Goal: Task Accomplishment & Management: Use online tool/utility

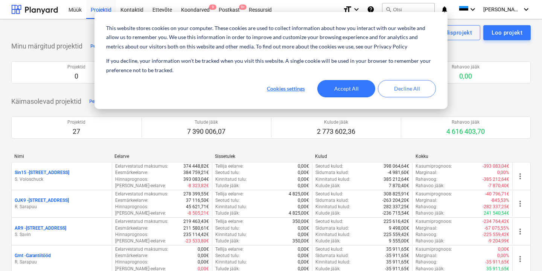
click at [358, 94] on button "Accept All" at bounding box center [346, 88] width 58 height 17
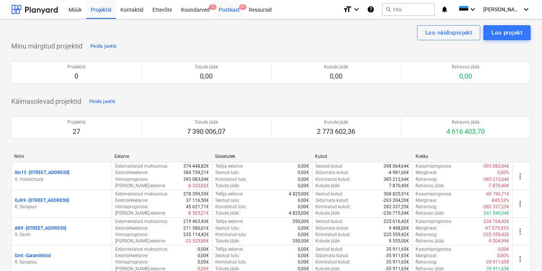
click at [229, 12] on div "Postkast 9+" at bounding box center [229, 9] width 30 height 19
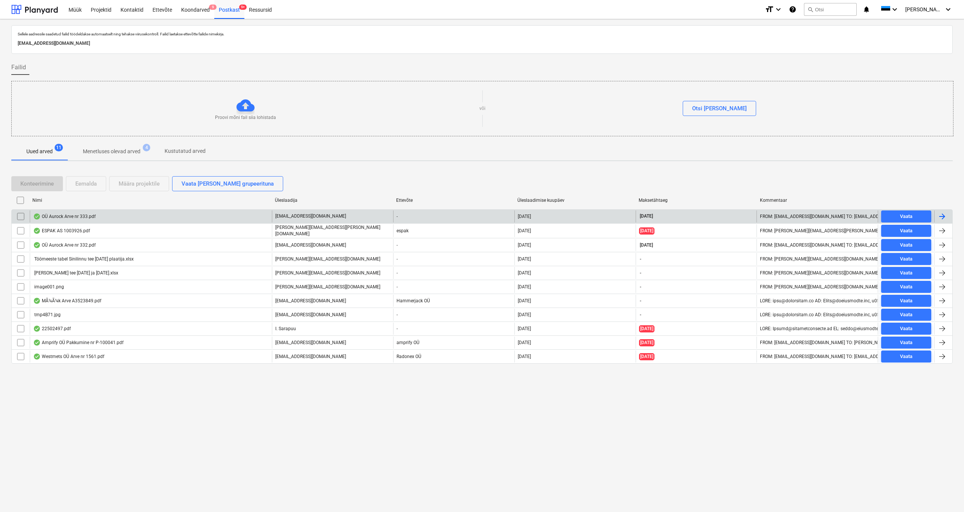
click at [81, 215] on div "OÜ Aurock Arve nr 333.pdf" at bounding box center [64, 216] width 63 height 6
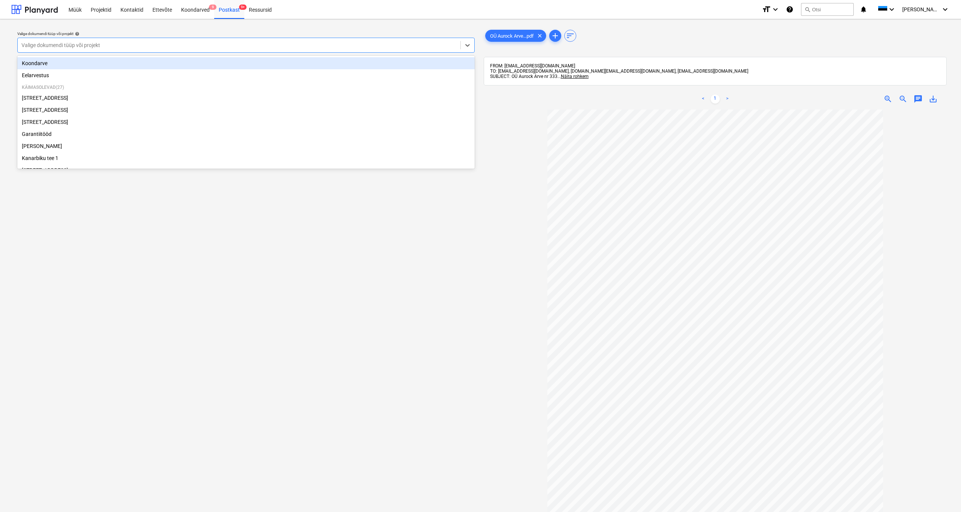
click at [59, 47] on div "Valige dokumendi tüüp või projekt" at bounding box center [238, 45] width 435 height 6
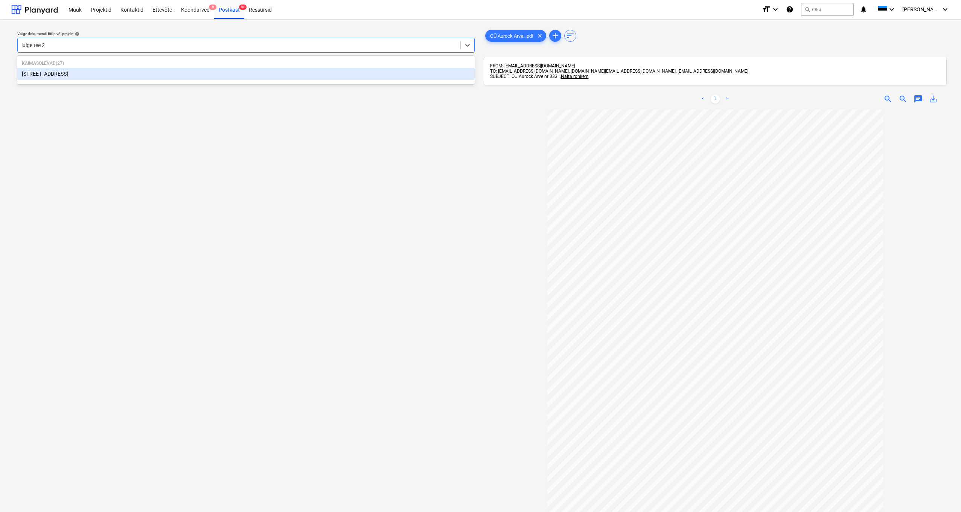
type input "luige tee 29"
click at [41, 76] on div "[STREET_ADDRESS]" at bounding box center [245, 74] width 457 height 12
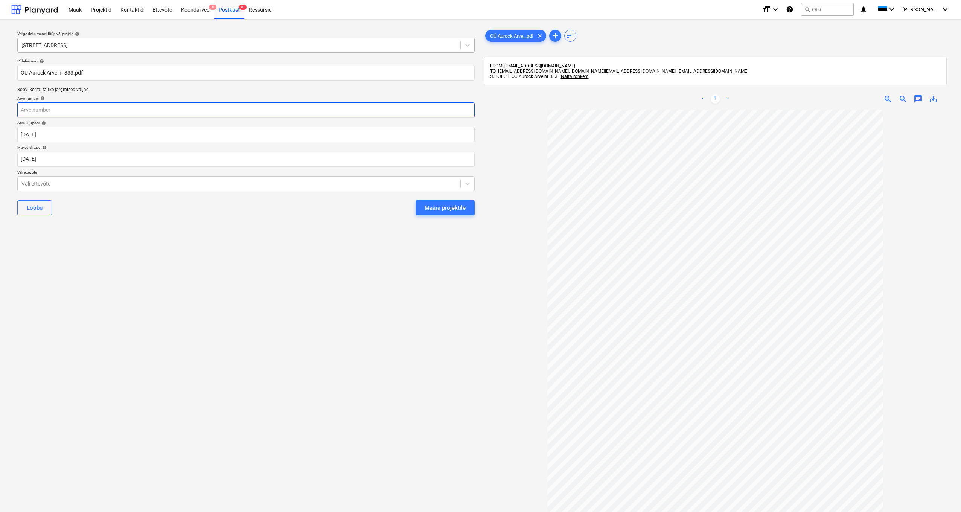
click at [49, 107] on input "text" at bounding box center [245, 109] width 457 height 15
type input "333"
click at [23, 186] on div at bounding box center [238, 184] width 435 height 8
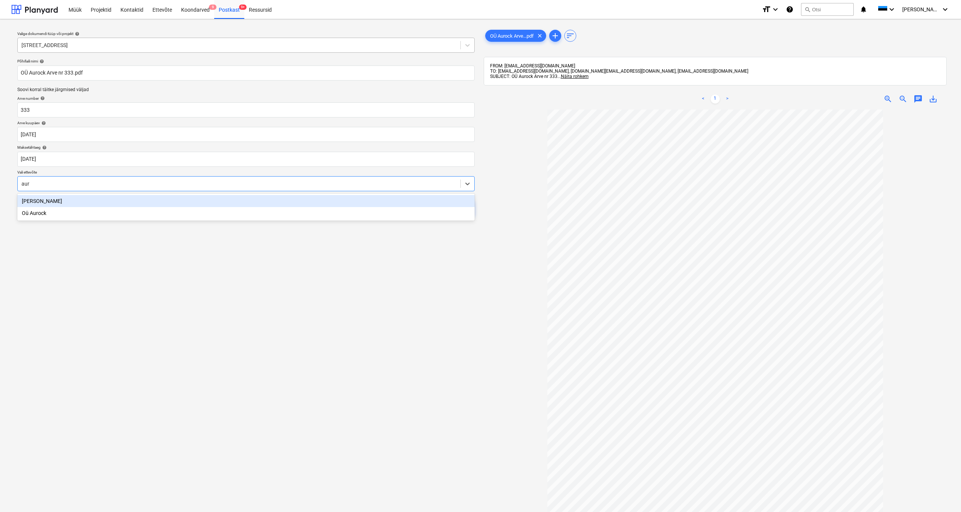
type input "auro"
click at [40, 201] on div "Oü Aurock" at bounding box center [245, 201] width 457 height 12
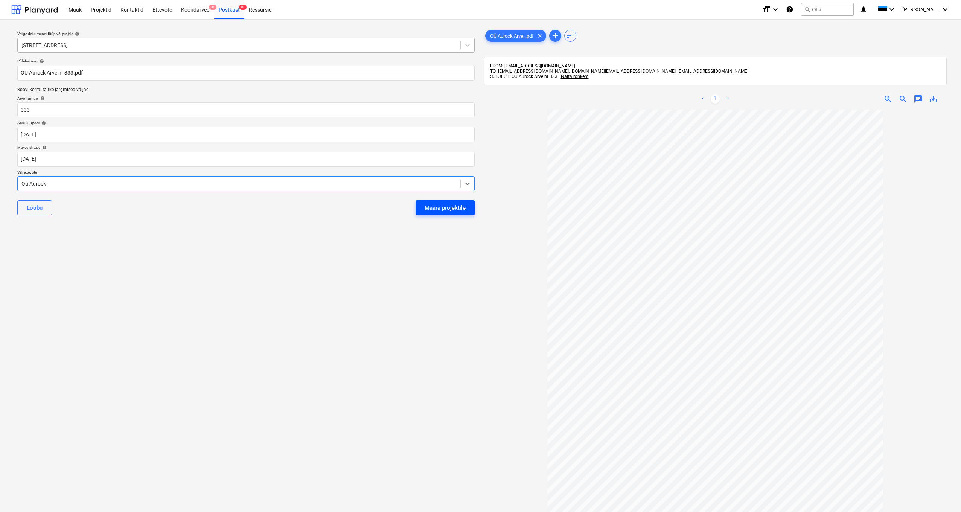
click at [433, 211] on div "Määra projektile" at bounding box center [445, 208] width 41 height 10
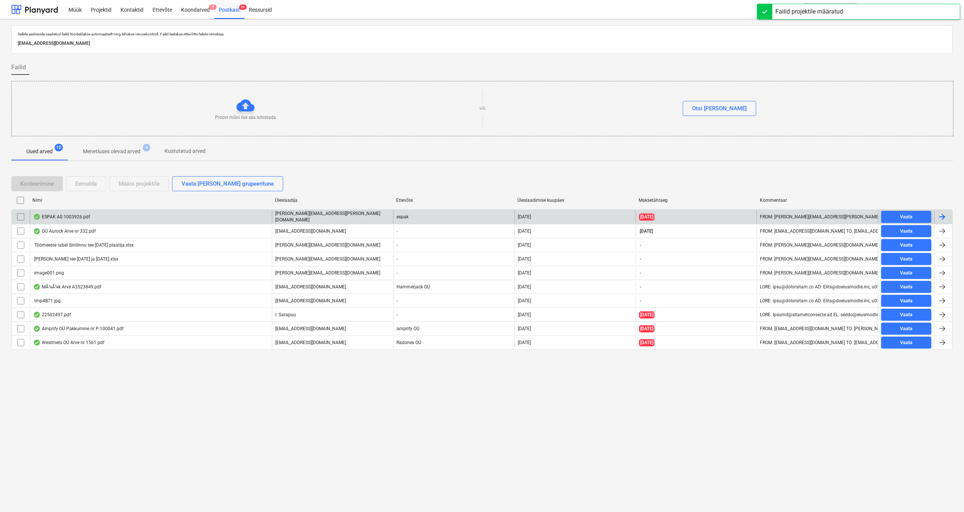
click at [81, 217] on div "ESPAK AS 1003926.pdf" at bounding box center [61, 217] width 57 height 6
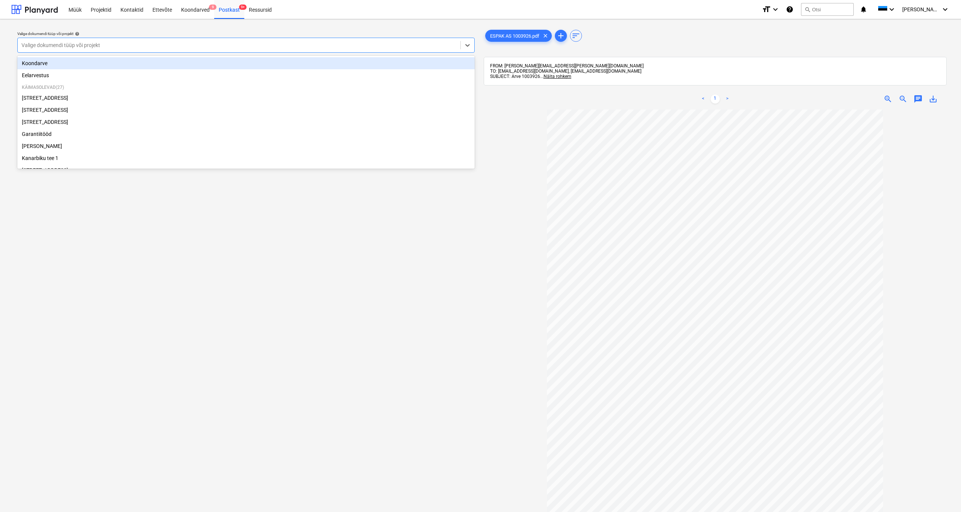
click at [117, 47] on div at bounding box center [238, 45] width 435 height 8
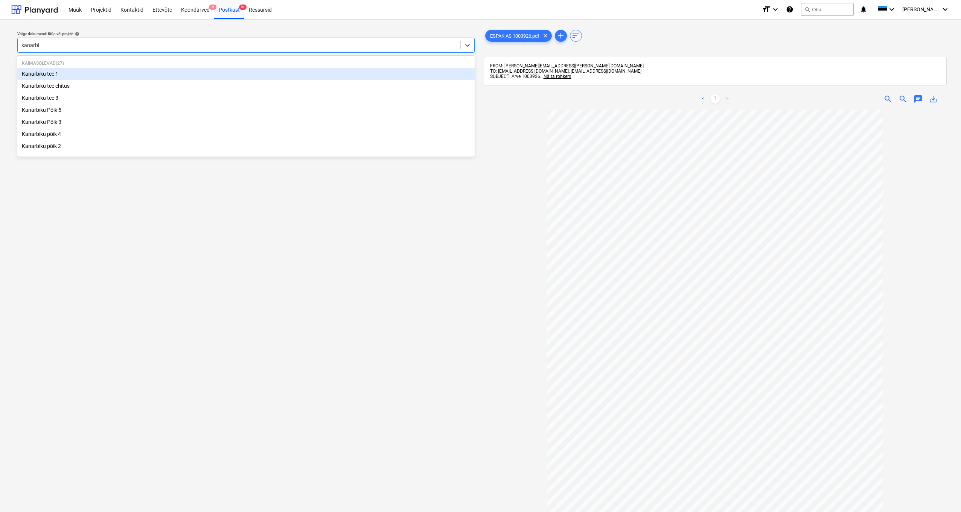
type input "kanarbik"
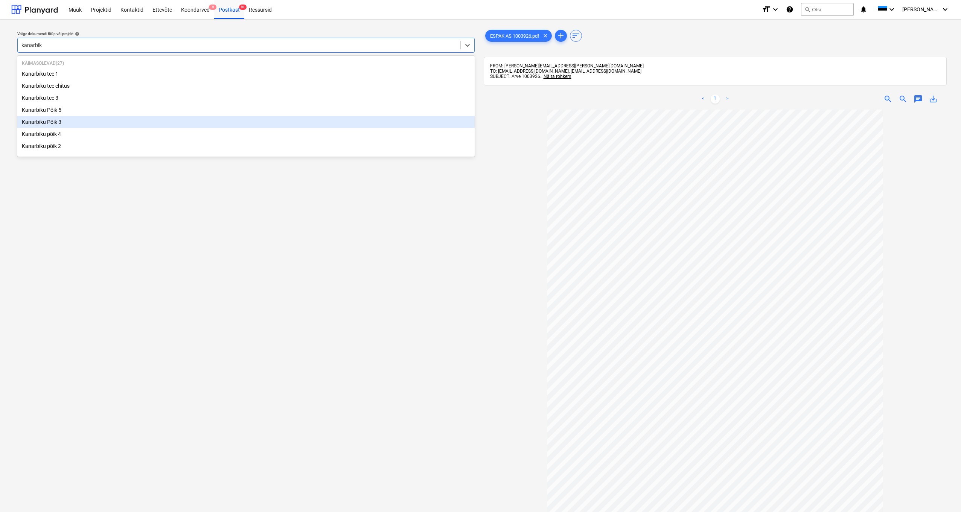
click at [54, 122] on div "Kanarbiku Põik 3" at bounding box center [245, 122] width 457 height 12
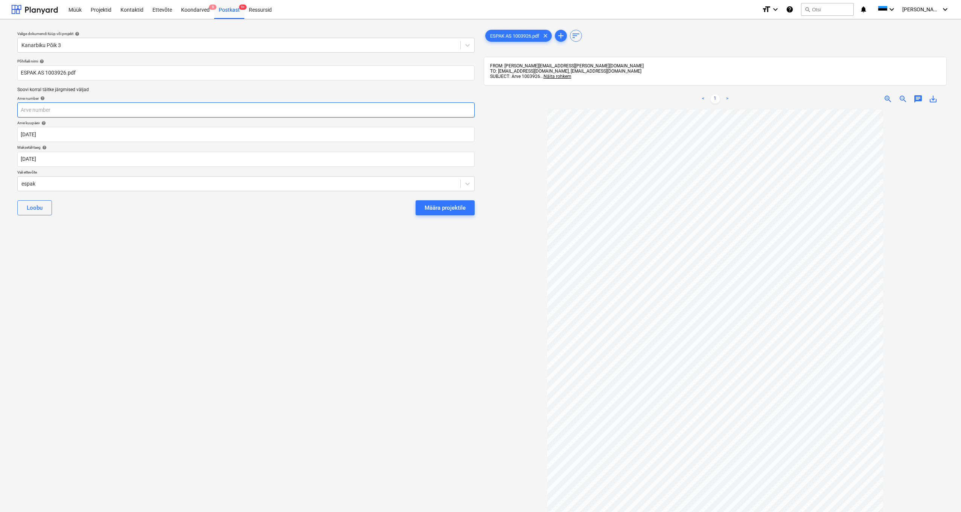
click at [38, 115] on input "text" at bounding box center [245, 109] width 457 height 15
type input "1003926"
click at [40, 163] on body "This website stores cookies on your computer. These cookies are used to collect…" at bounding box center [480, 256] width 961 height 512
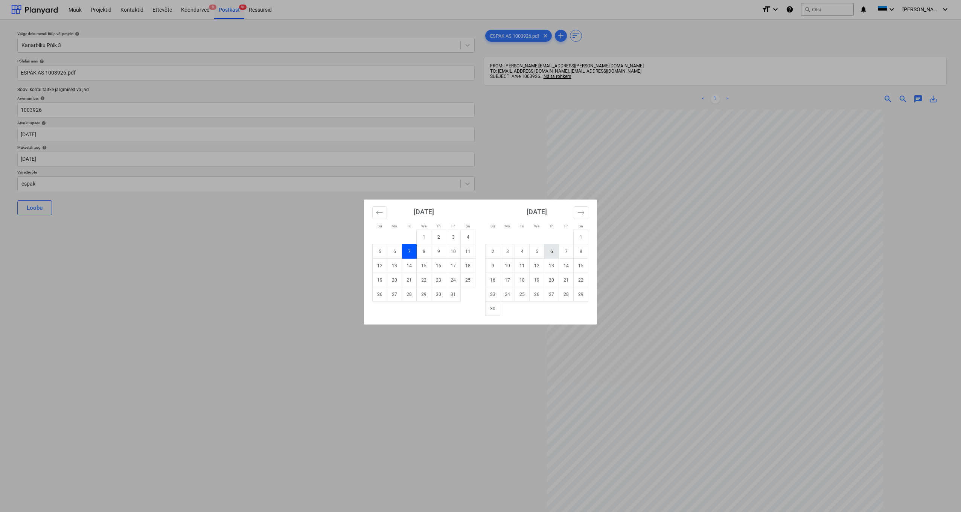
click at [542, 253] on td "6" at bounding box center [551, 251] width 15 height 14
type input "[DATE]"
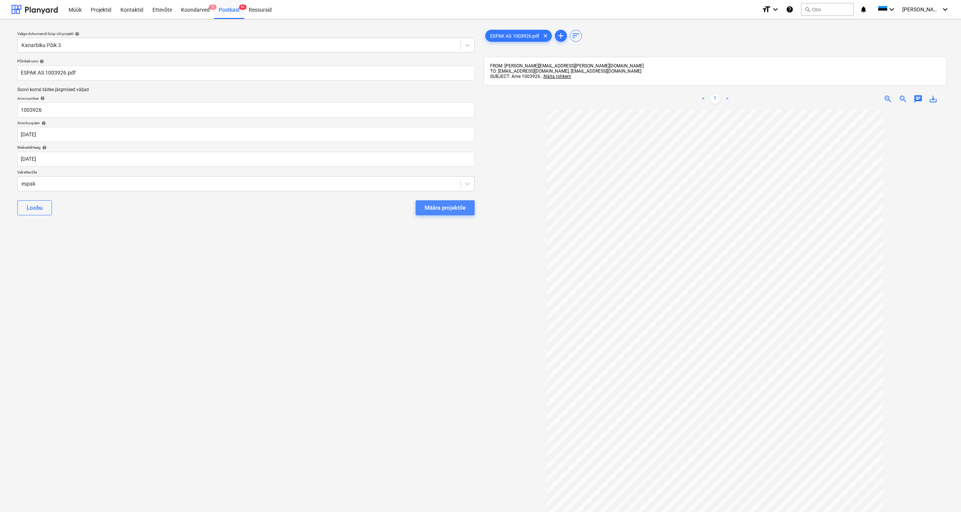
click at [448, 207] on div "Määra projektile" at bounding box center [445, 208] width 41 height 10
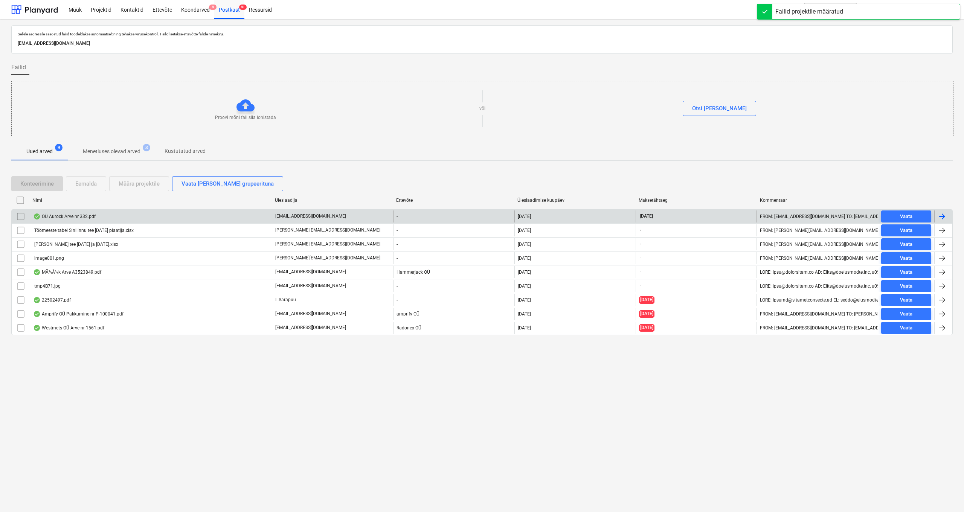
click at [75, 215] on div "OÜ Aurock Arve nr 332.pdf" at bounding box center [64, 216] width 63 height 6
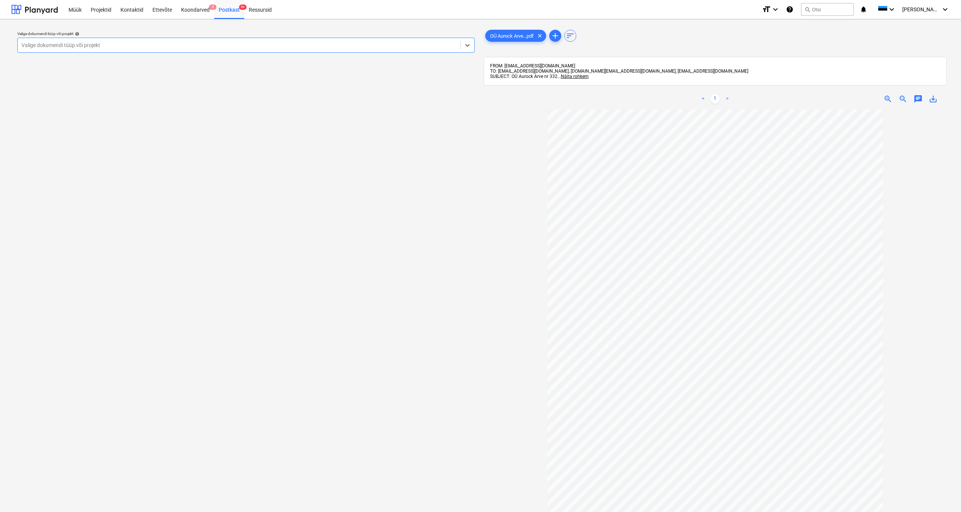
click at [85, 44] on div "Valige dokumendi tüüp või projekt" at bounding box center [238, 45] width 435 height 6
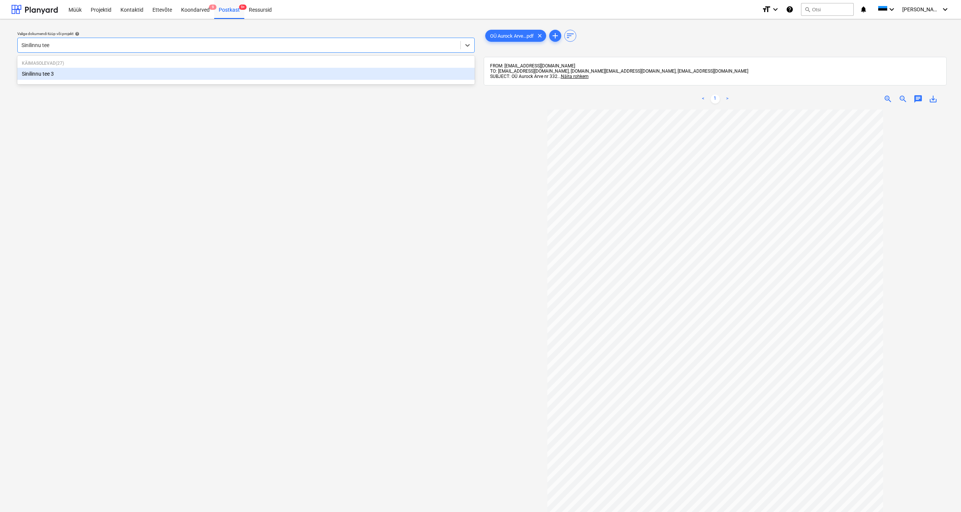
type input "Sinilinnu tee 3"
click at [27, 76] on div "Sinilinnu tee 3" at bounding box center [245, 74] width 457 height 12
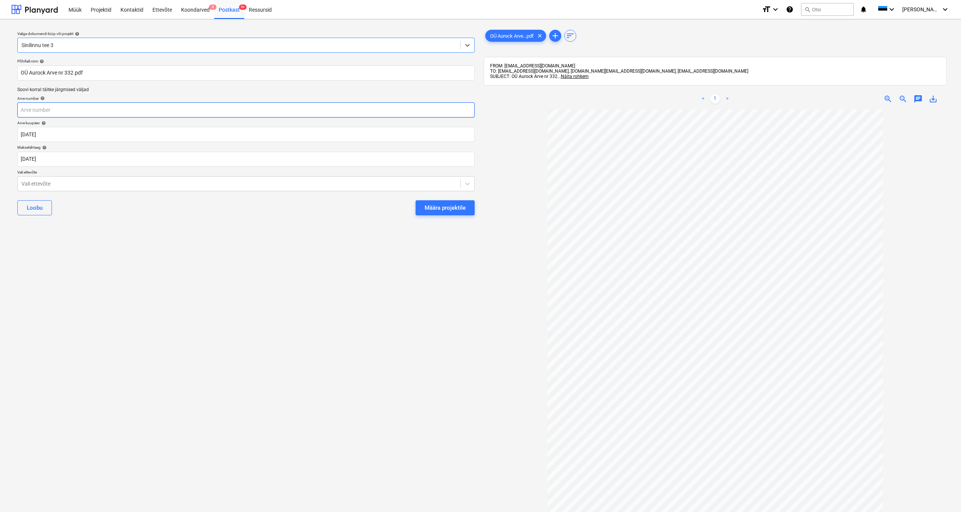
click at [53, 110] on input "text" at bounding box center [245, 109] width 457 height 15
type input "332"
click at [25, 183] on div "Vali ettevõte" at bounding box center [238, 184] width 435 height 6
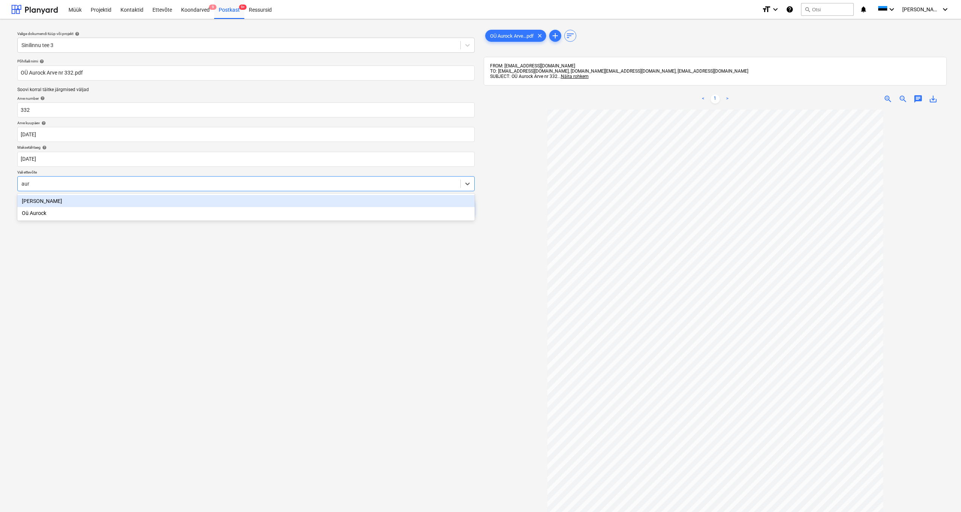
type input "auro"
click at [41, 199] on div "Oü Aurock" at bounding box center [245, 201] width 457 height 12
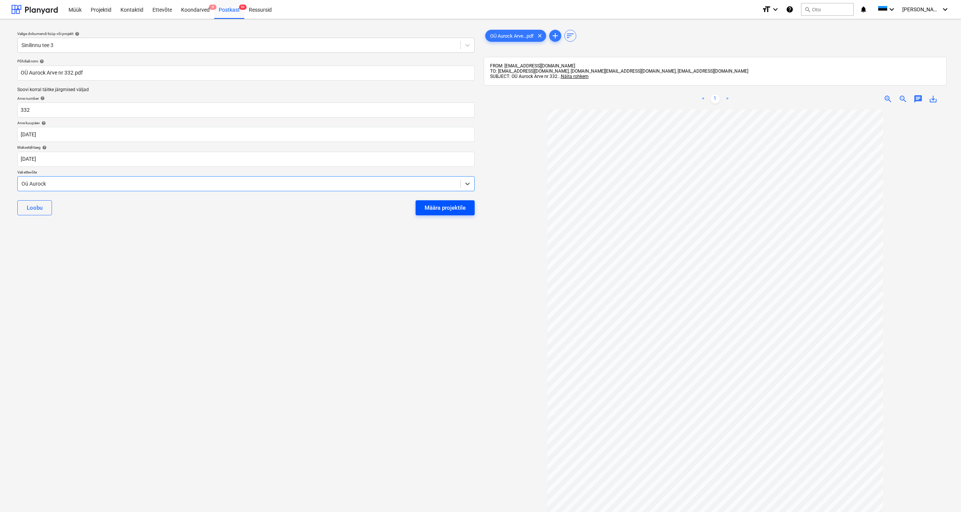
click at [424, 206] on button "Määra projektile" at bounding box center [445, 207] width 59 height 15
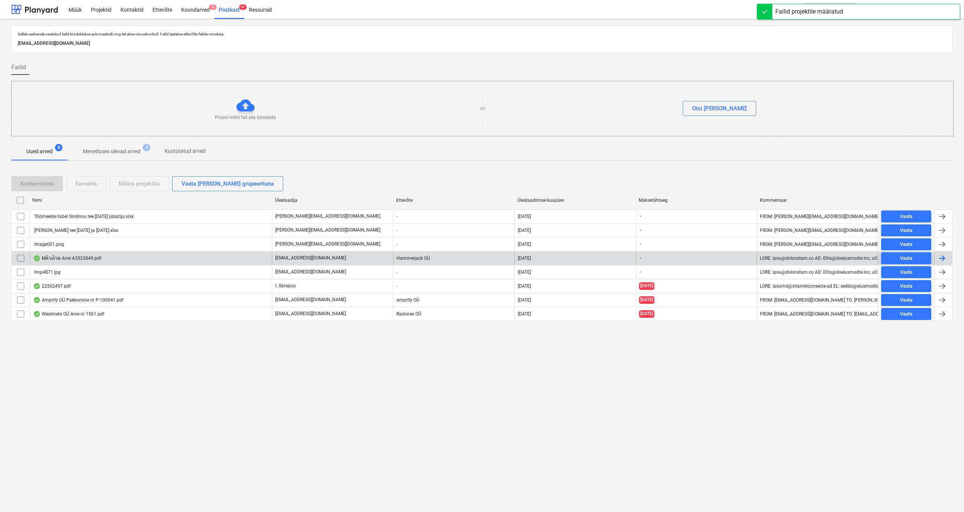
click at [65, 259] on div "MÃ¼Ã¼k Arve A3523849.pdf" at bounding box center [67, 258] width 68 height 6
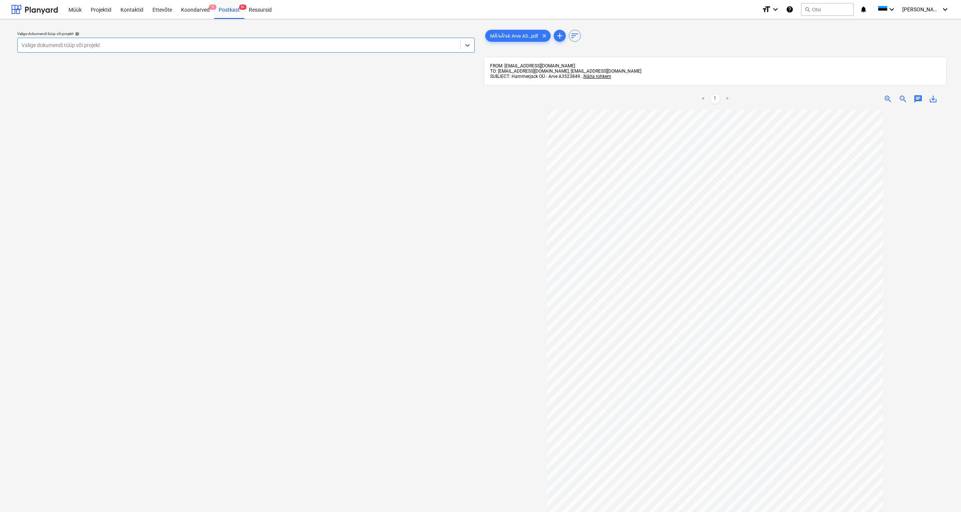
click at [88, 45] on div "Valige dokumendi tüüp või projekt" at bounding box center [238, 45] width 435 height 6
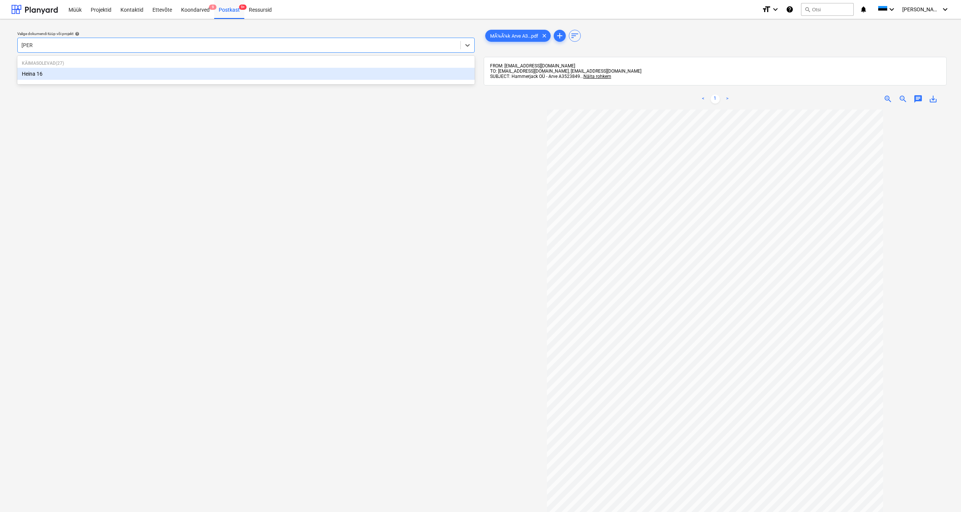
type input "heina"
click at [28, 75] on div "Heina 16" at bounding box center [245, 74] width 457 height 12
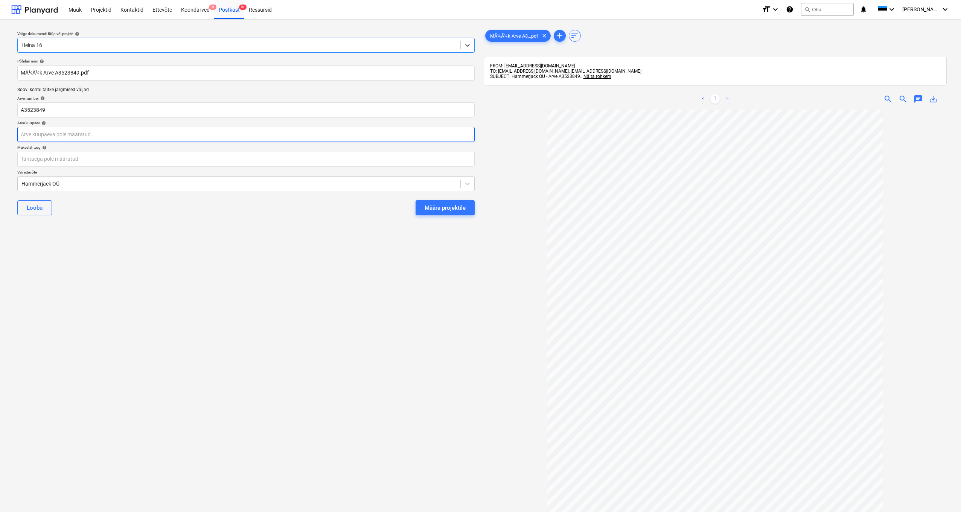
click at [29, 135] on body "This website stores cookies on your computer. These cookies are used to collect…" at bounding box center [480, 256] width 961 height 512
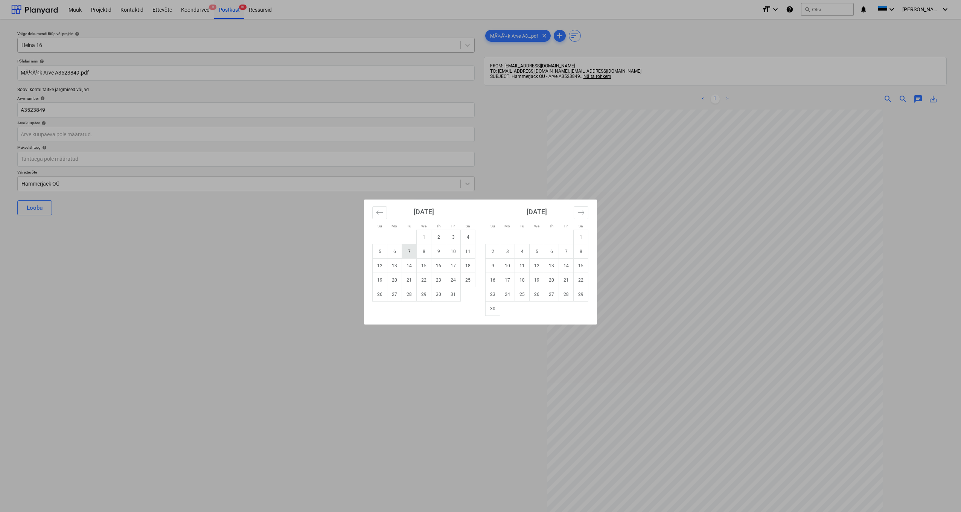
click at [411, 252] on td "7" at bounding box center [409, 251] width 15 height 14
type input "[DATE]"
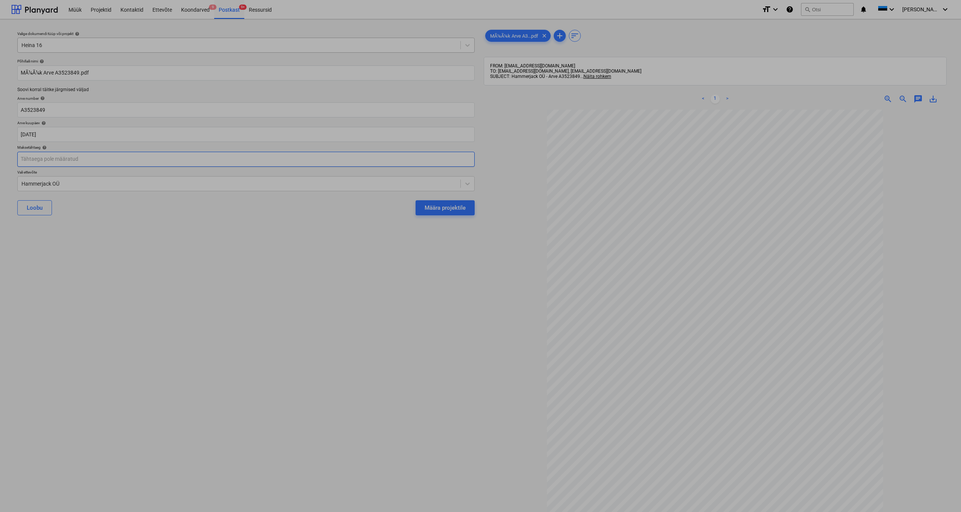
click at [38, 159] on body "This website stores cookies on your computer. These cookies are used to collect…" at bounding box center [480, 256] width 961 height 512
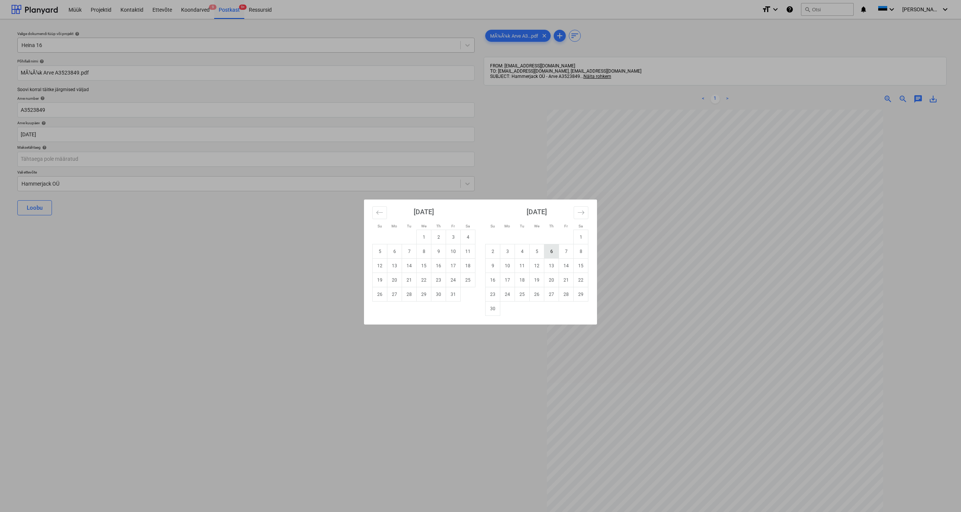
click at [542, 252] on td "6" at bounding box center [551, 251] width 15 height 14
type input "[DATE]"
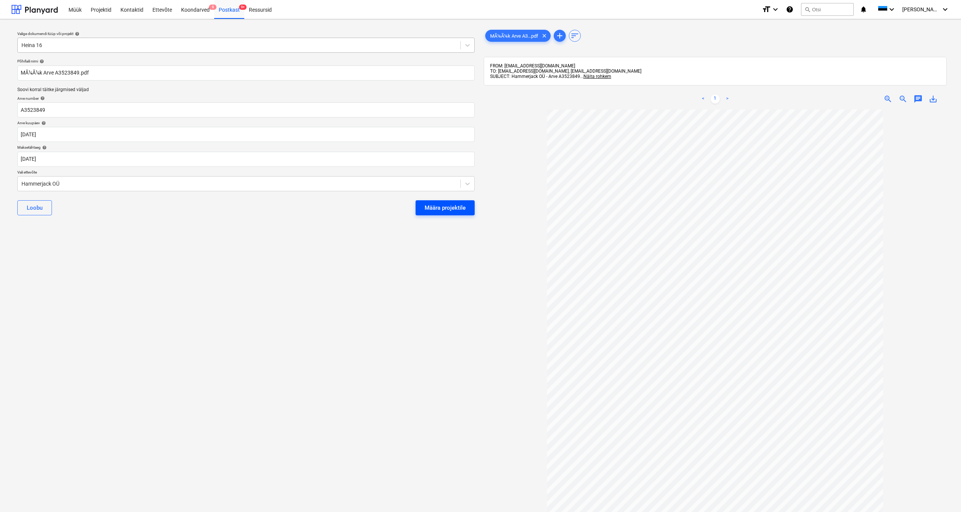
click at [440, 206] on div "Määra projektile" at bounding box center [445, 208] width 41 height 10
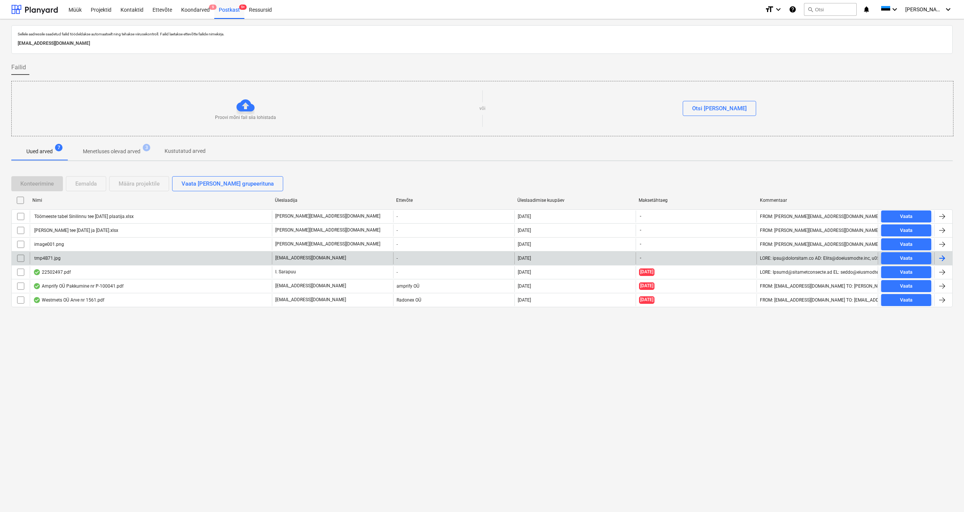
click at [55, 260] on div "tmp4B71.jpg" at bounding box center [46, 258] width 27 height 5
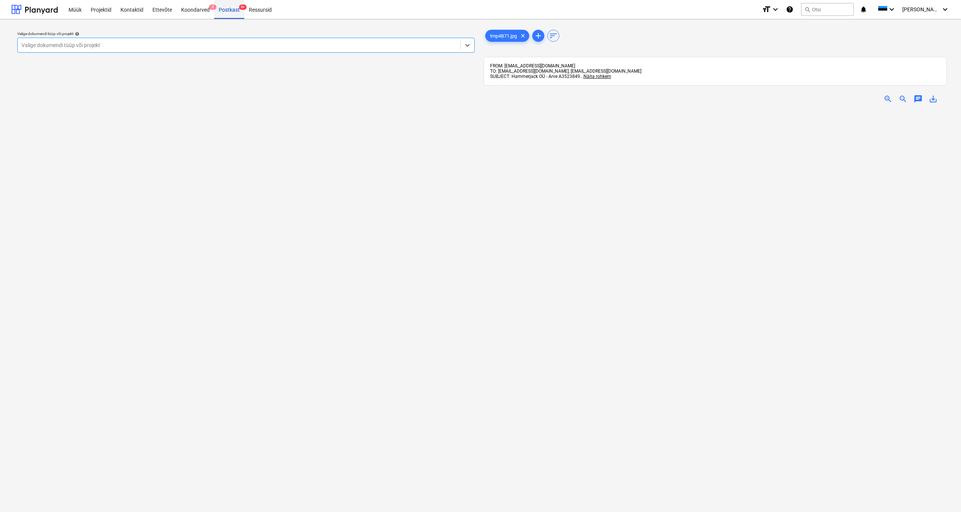
click at [226, 11] on div "Postkast 9+" at bounding box center [229, 9] width 30 height 19
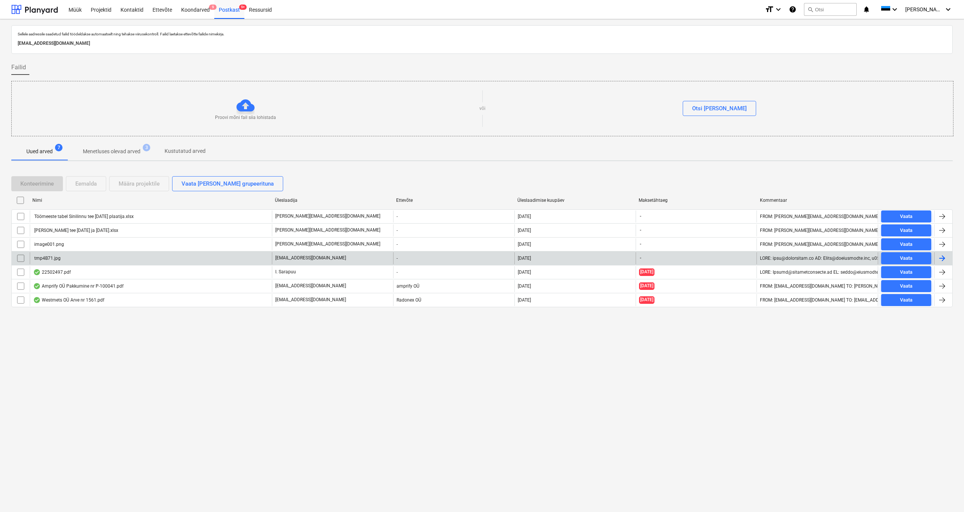
click at [21, 258] on input "checkbox" at bounding box center [21, 258] width 12 height 12
click at [87, 185] on div "Eemalda" at bounding box center [85, 184] width 21 height 10
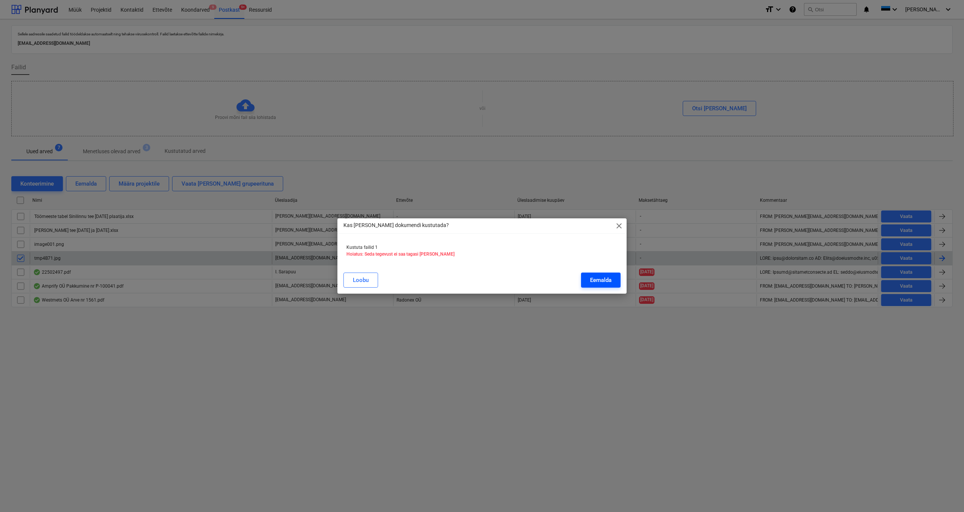
click at [542, 271] on div "Eemalda" at bounding box center [600, 280] width 21 height 10
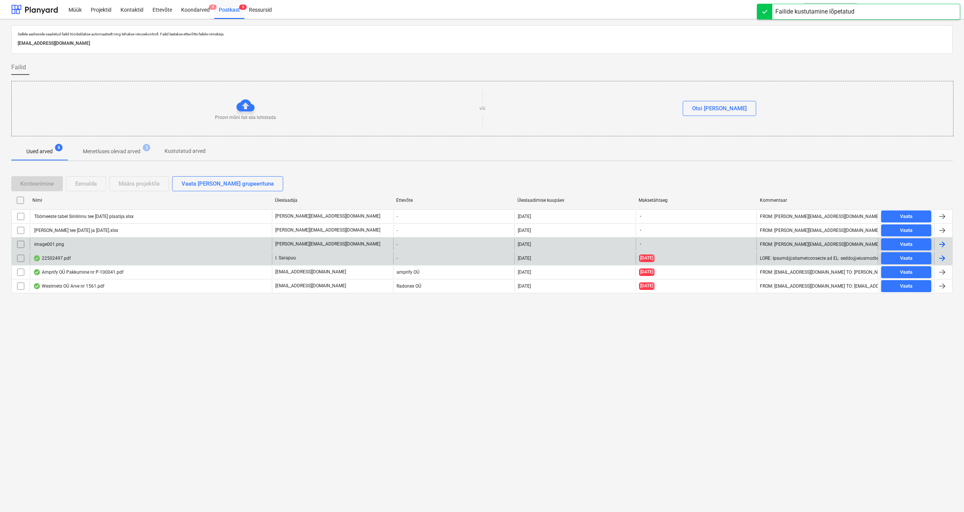
click at [52, 246] on div "image001.png" at bounding box center [48, 244] width 31 height 5
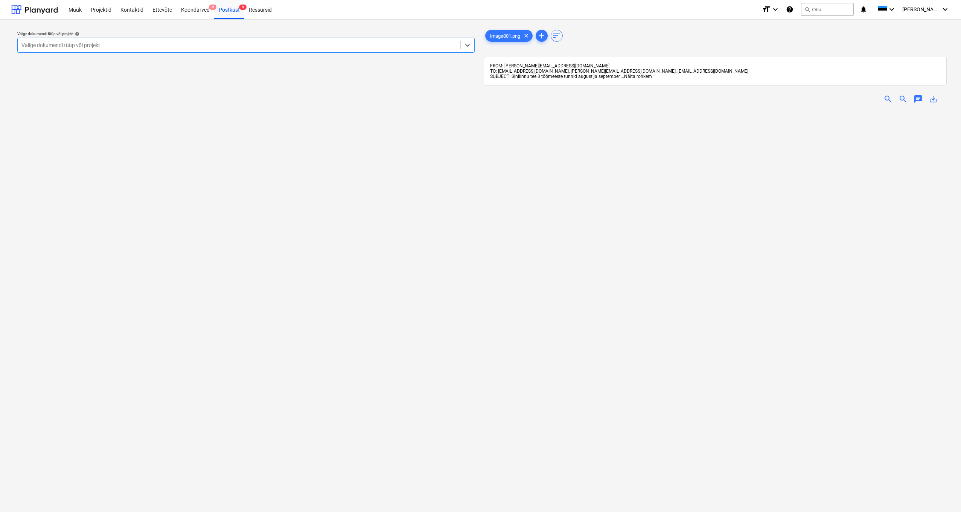
click at [542, 78] on span "Näita rohkem" at bounding box center [638, 76] width 28 height 5
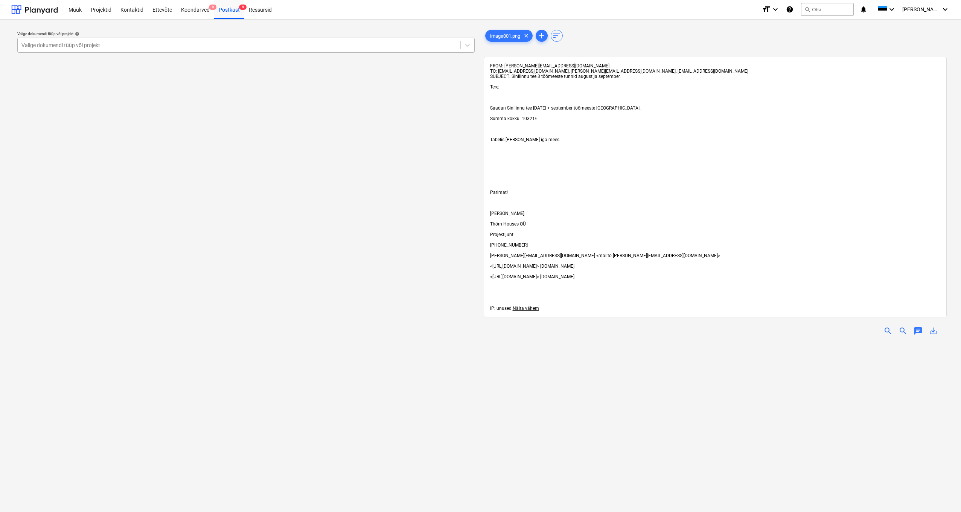
click at [65, 47] on div "Valige dokumendi tüüp või projekt" at bounding box center [238, 45] width 435 height 6
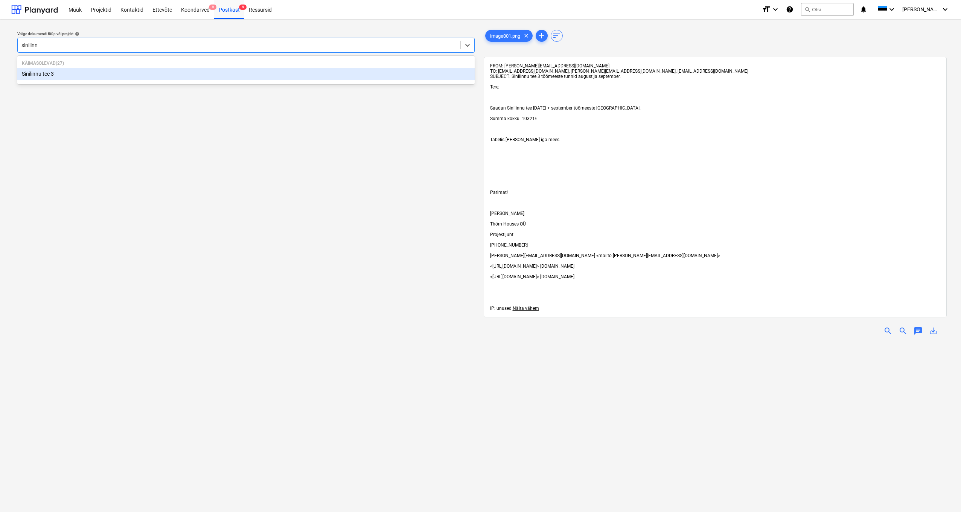
type input "sinilinnu"
click at [48, 72] on div "Sinilinnu tee 3" at bounding box center [245, 74] width 457 height 12
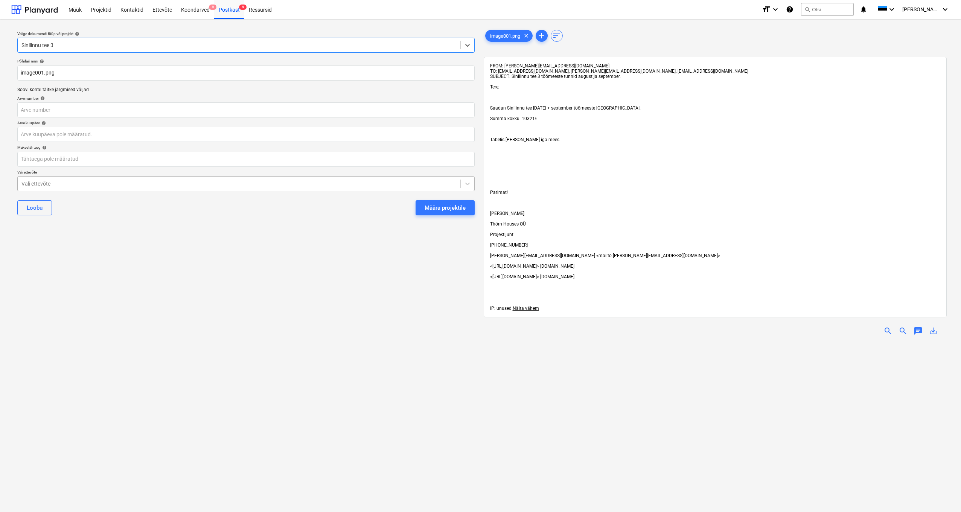
click at [25, 182] on div "Vali ettevõte" at bounding box center [238, 184] width 435 height 6
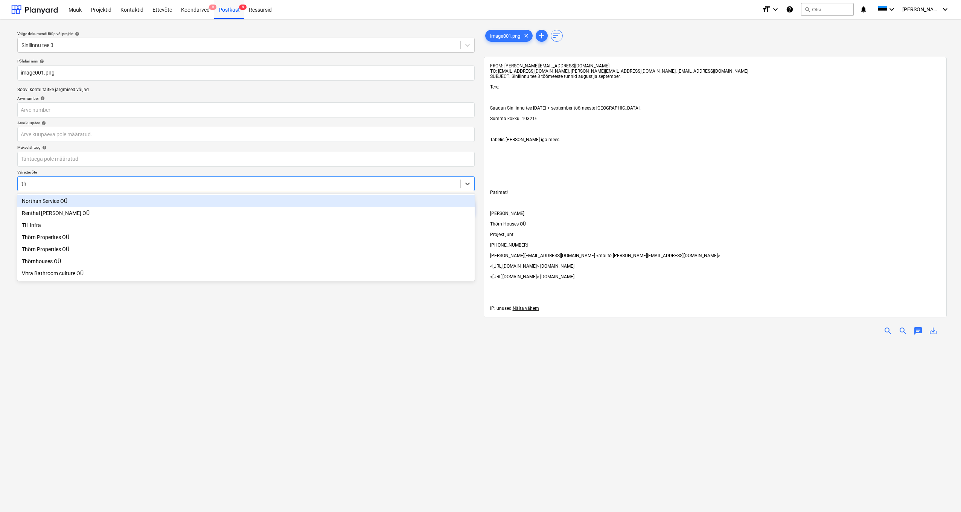
type input "thö"
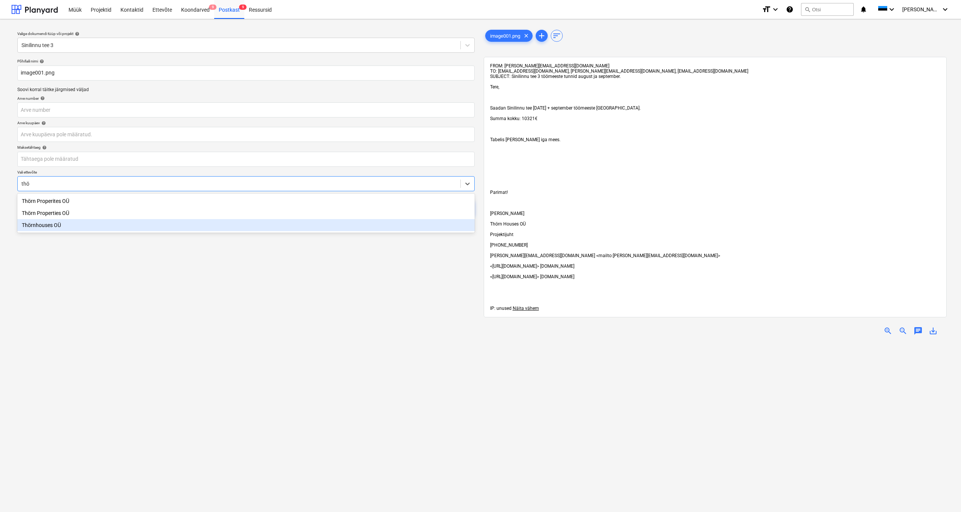
click at [47, 227] on div "Thörnhouses OÜ" at bounding box center [245, 225] width 457 height 12
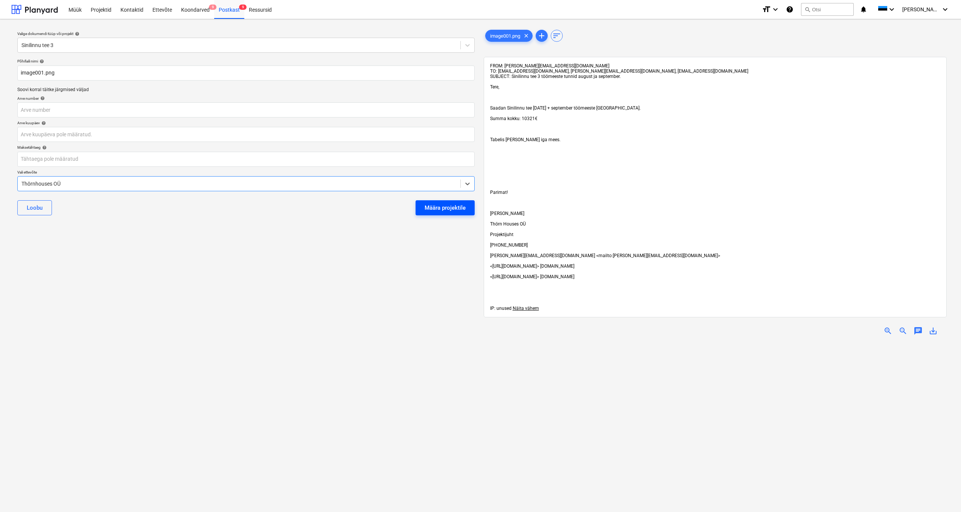
click at [462, 207] on div "Määra projektile" at bounding box center [445, 208] width 41 height 10
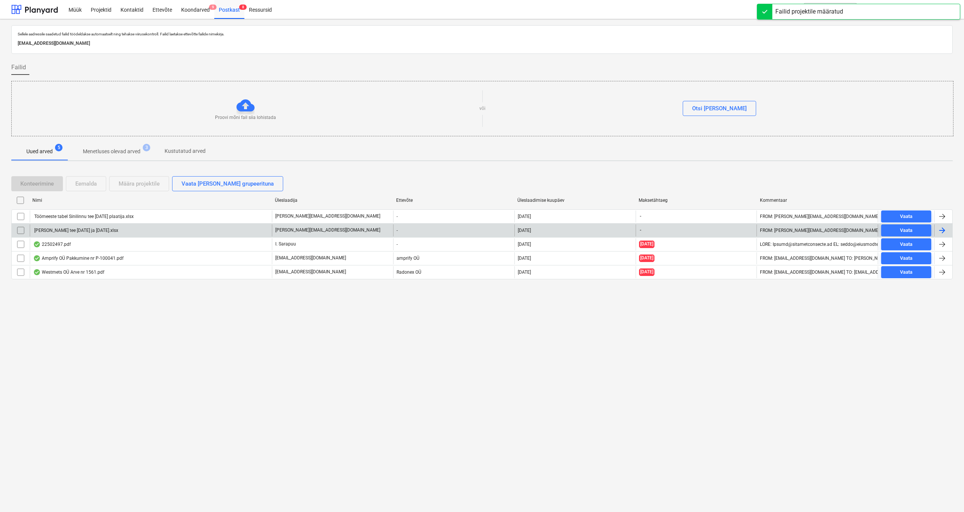
click at [83, 229] on div "[PERSON_NAME] tee [DATE] ja [DATE].xlsx" at bounding box center [75, 230] width 85 height 5
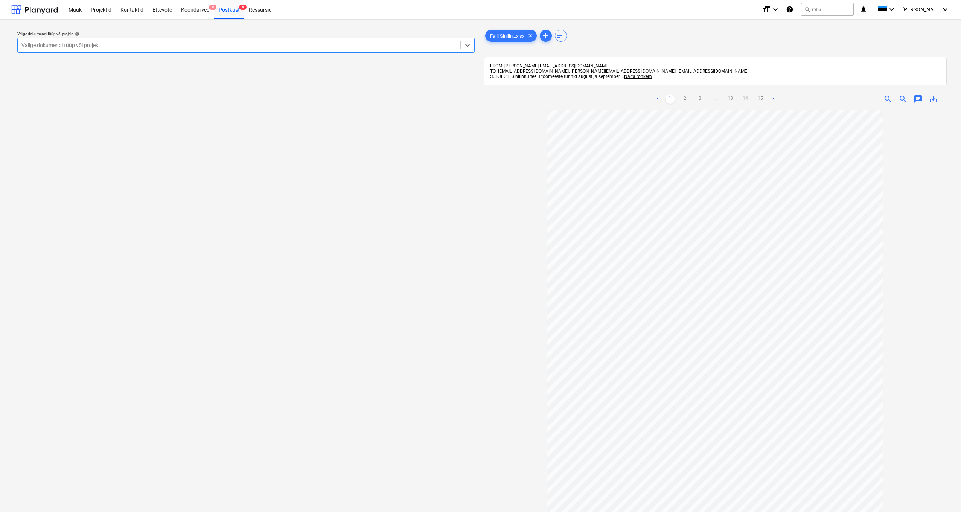
click at [45, 43] on div "Valige dokumendi tüüp või projekt" at bounding box center [238, 45] width 435 height 6
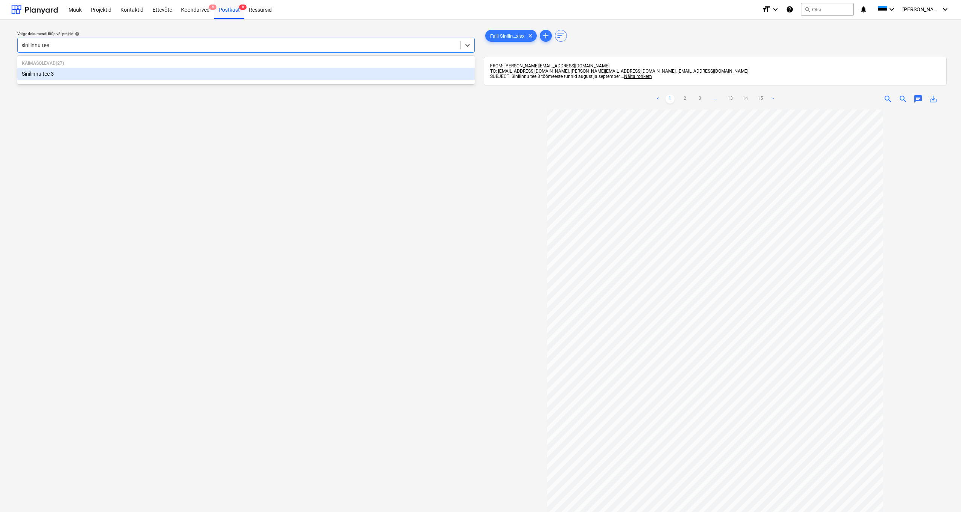
type input "sinilinnu tee 3"
click at [43, 76] on div "Sinilinnu tee 3" at bounding box center [245, 74] width 457 height 12
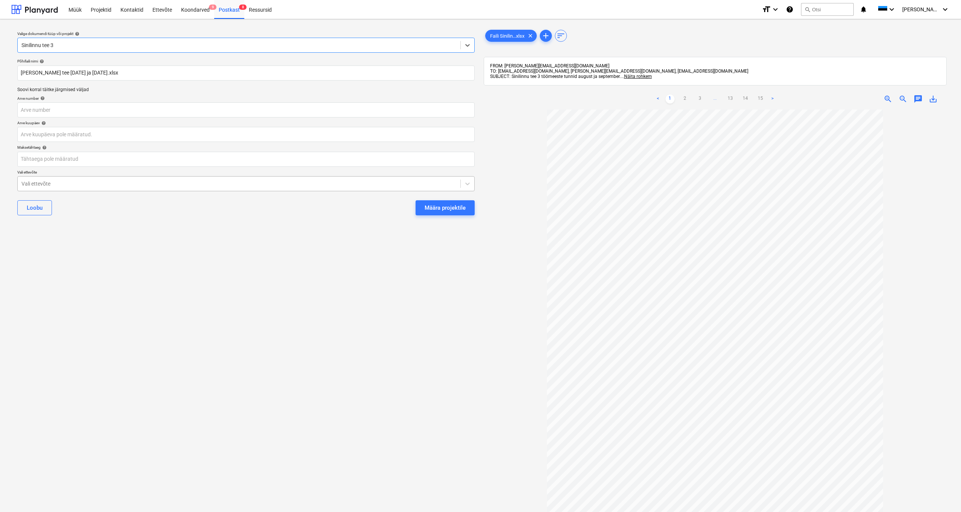
click at [33, 185] on div "Vali ettevõte" at bounding box center [238, 184] width 435 height 6
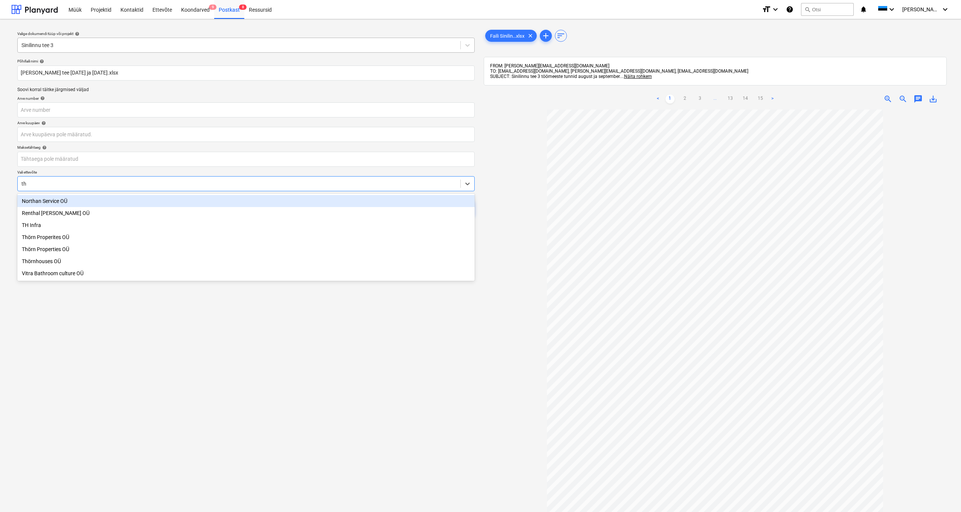
type input "thö"
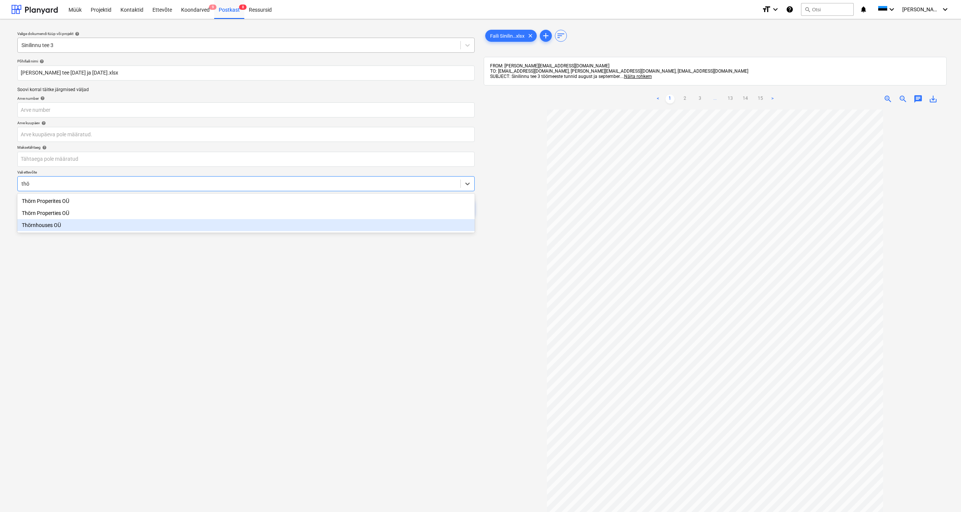
drag, startPoint x: 38, startPoint y: 226, endPoint x: 206, endPoint y: 215, distance: 168.6
click at [38, 226] on div "Thörnhouses OÜ" at bounding box center [245, 225] width 457 height 12
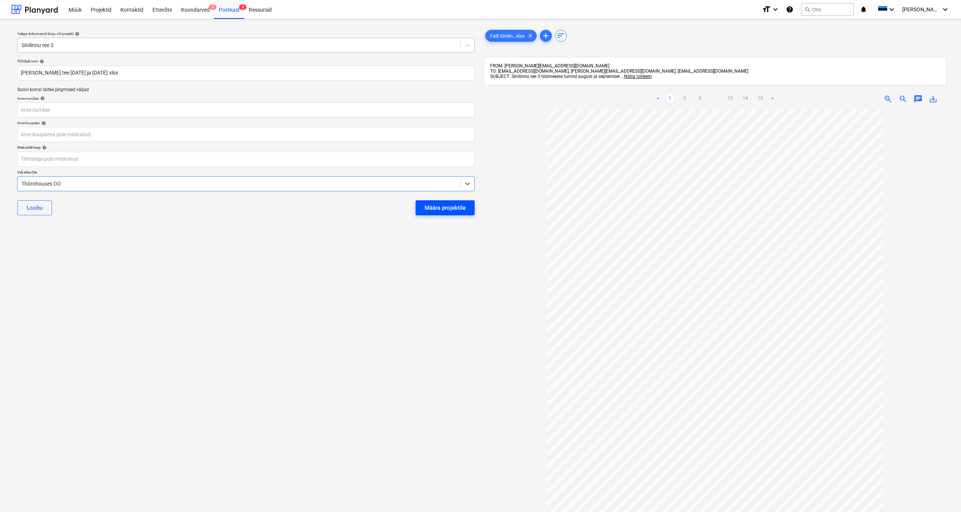
click at [438, 200] on button "Määra projektile" at bounding box center [445, 207] width 59 height 15
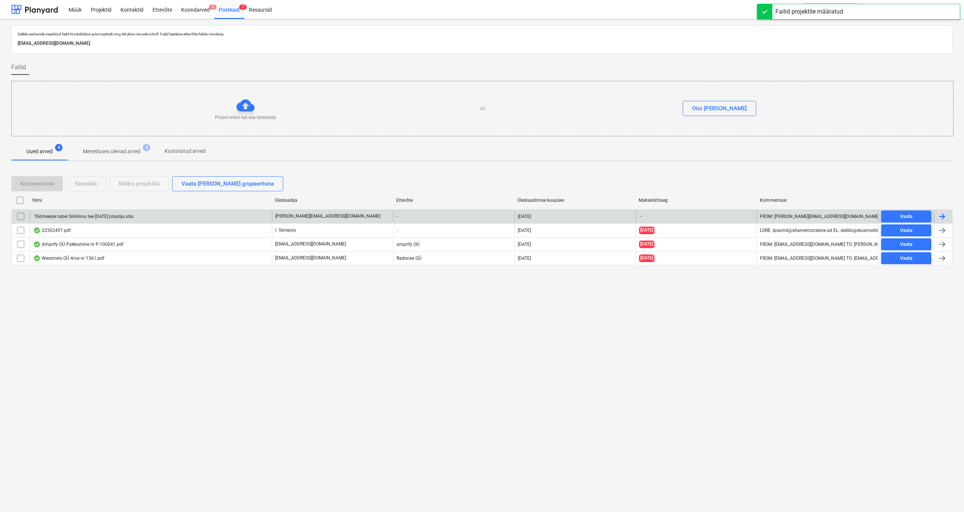
click at [87, 217] on div "Töömeeste tabel Sinilinnu tee [DATE] plaatija.xlsx" at bounding box center [83, 216] width 101 height 5
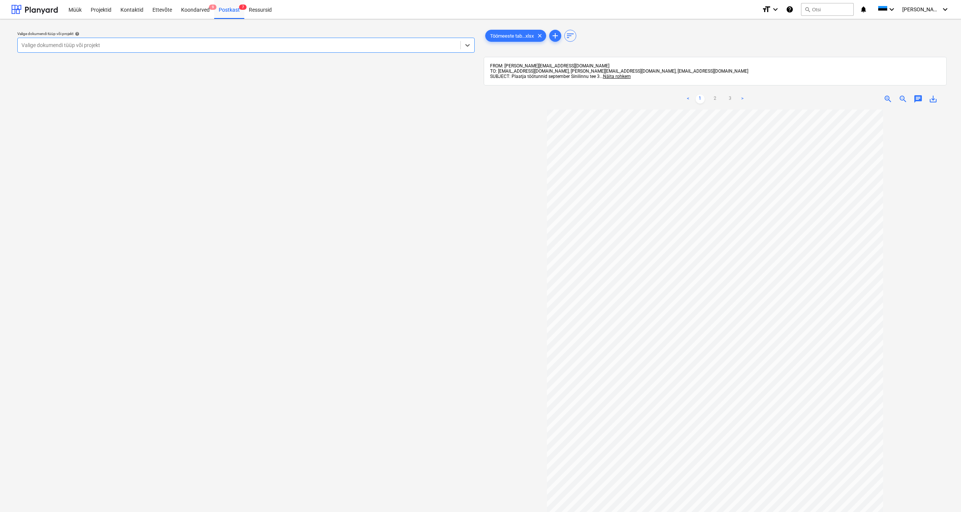
click at [40, 44] on div "Valige dokumendi tüüp või projekt" at bounding box center [238, 45] width 435 height 6
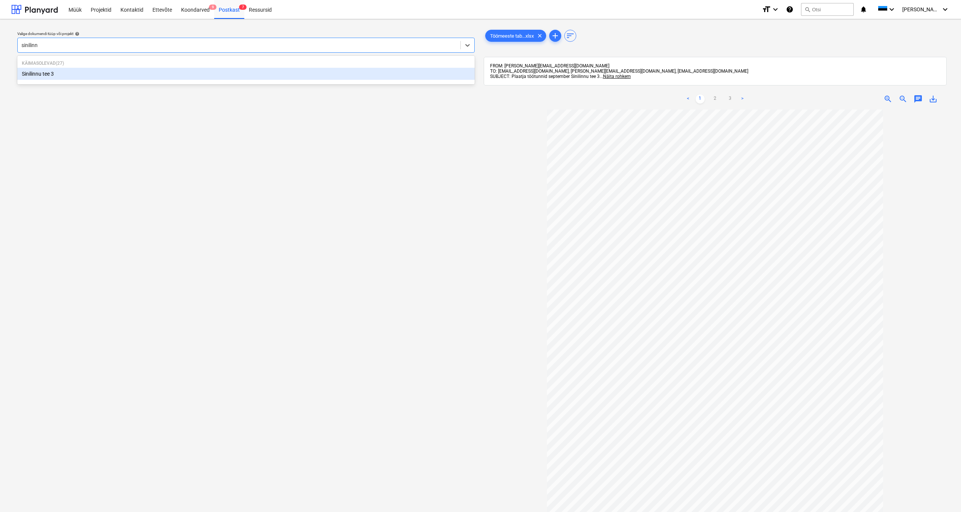
type input "sinilinnu"
click at [61, 76] on div "Sinilinnu tee 3" at bounding box center [245, 74] width 457 height 12
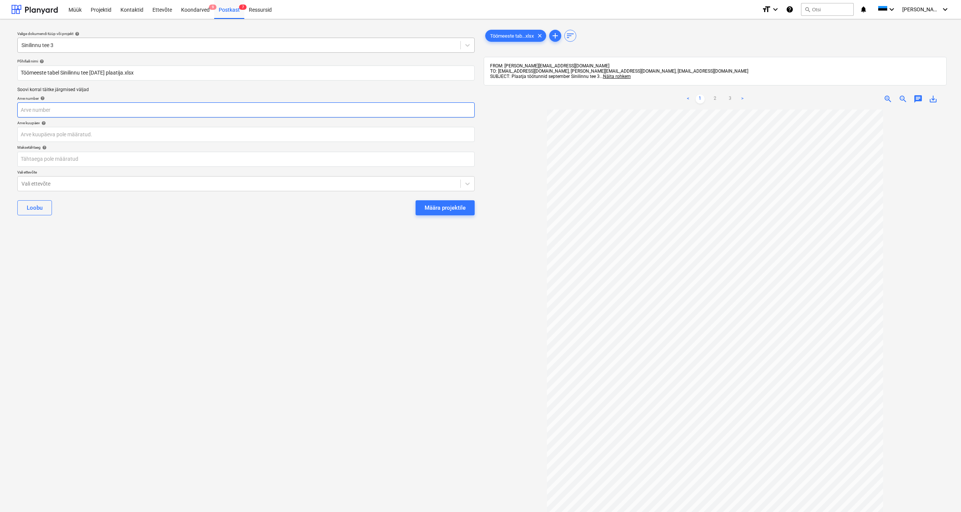
click at [44, 111] on input "text" at bounding box center [245, 109] width 457 height 15
click at [22, 181] on div "Vali ettevõte" at bounding box center [238, 184] width 435 height 6
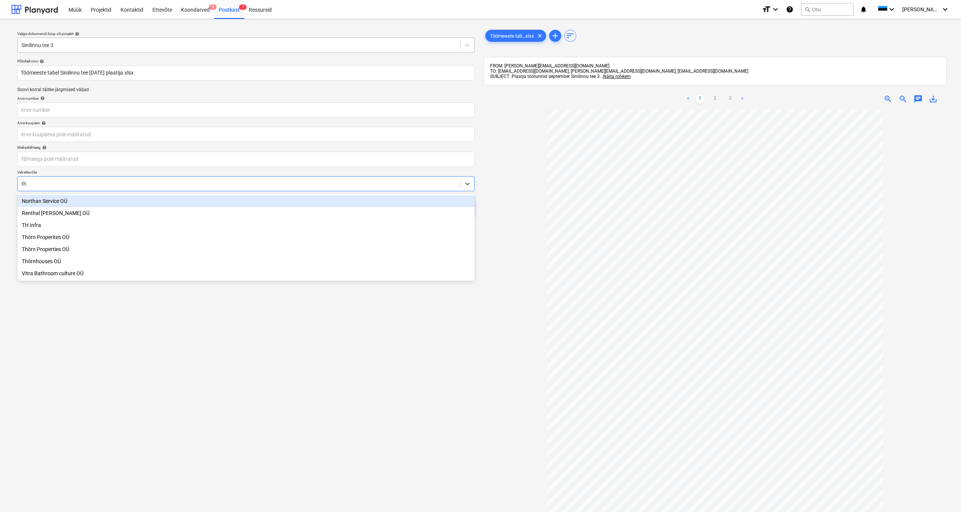
type input "thö"
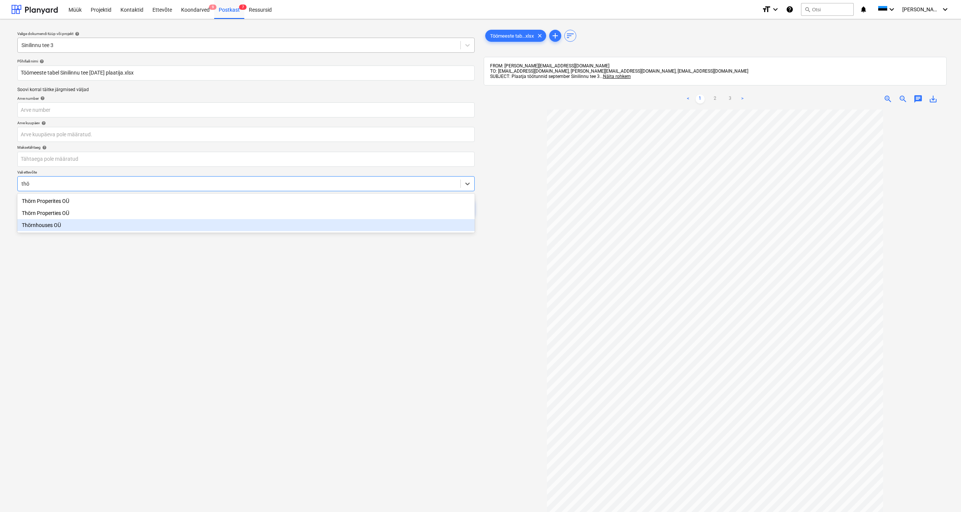
click at [39, 227] on div "Thörnhouses OÜ" at bounding box center [245, 225] width 457 height 12
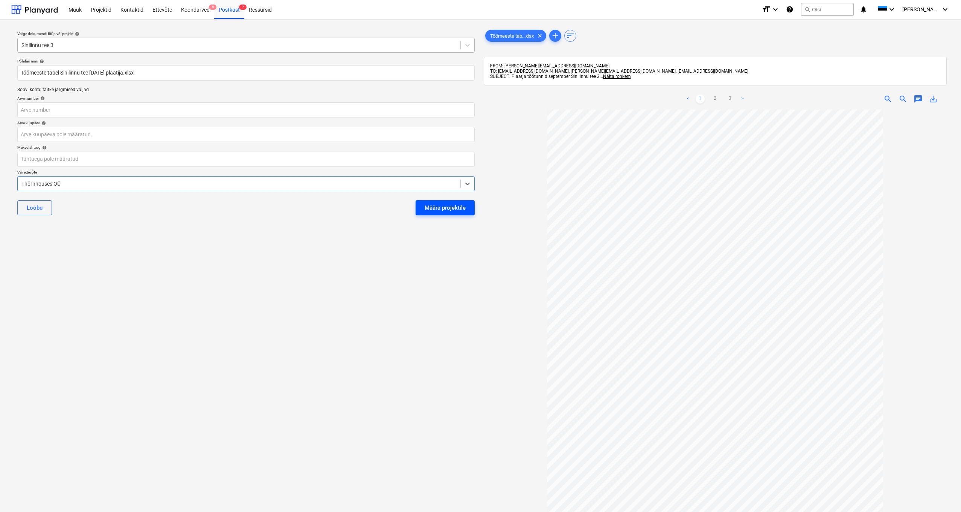
click at [454, 208] on div "Määra projektile" at bounding box center [445, 208] width 41 height 10
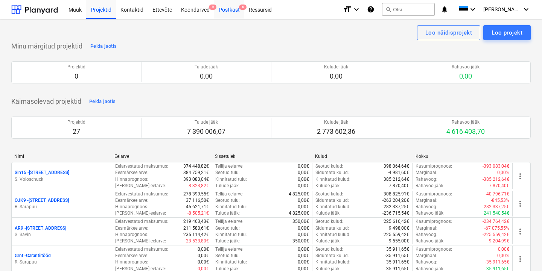
click at [227, 12] on div "Postkast 6" at bounding box center [229, 9] width 30 height 19
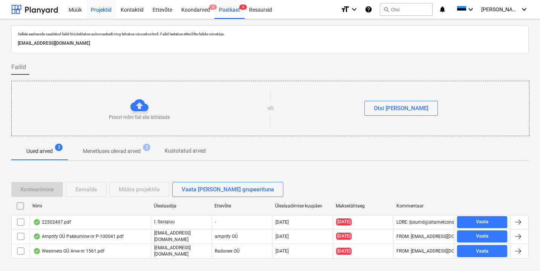
click at [101, 11] on div "Projektid" at bounding box center [101, 9] width 30 height 19
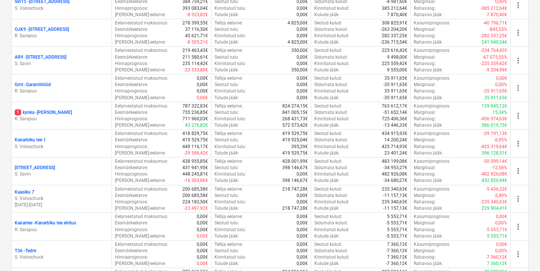
scroll to position [269, 0]
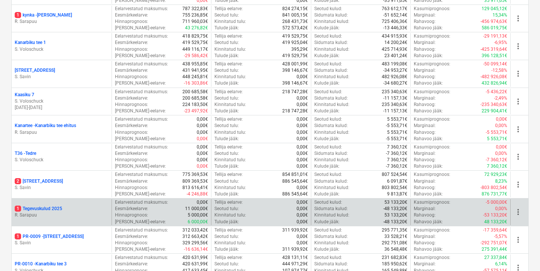
click at [36, 206] on p "1 Tegevuskulud 2025" at bounding box center [38, 209] width 47 height 6
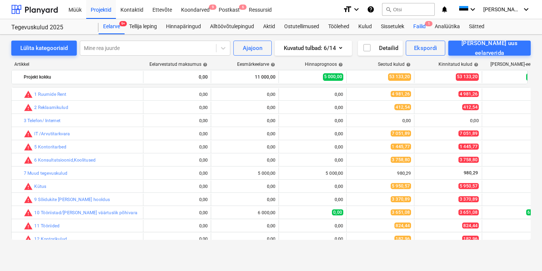
click at [424, 26] on div "Failid 1" at bounding box center [419, 26] width 21 height 15
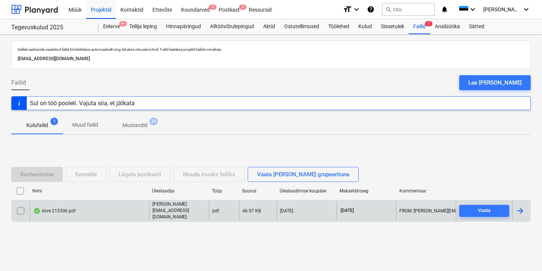
click at [68, 209] on div "Arve 215306.pdf" at bounding box center [54, 211] width 43 height 6
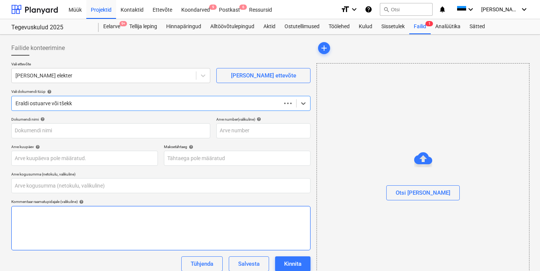
type input "0,00"
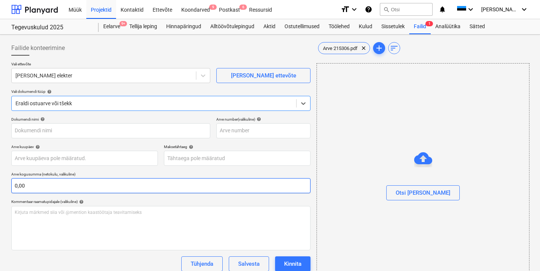
type input "215306"
type input "30 Sep 2025"
type input "15 Oct 2025"
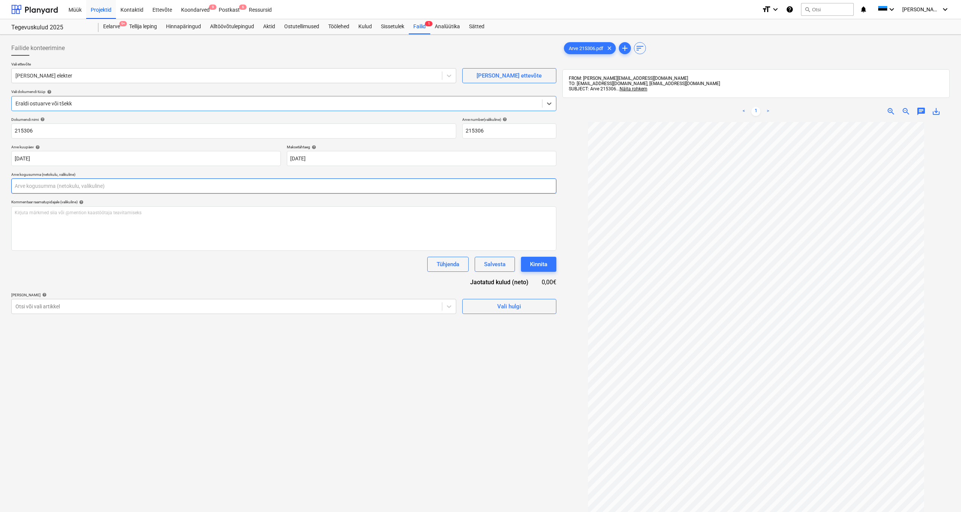
click at [50, 189] on input "text" at bounding box center [283, 185] width 545 height 15
type input "9,55"
click at [21, 271] on div "Otsi või vali artikkel" at bounding box center [226, 325] width 423 height 6
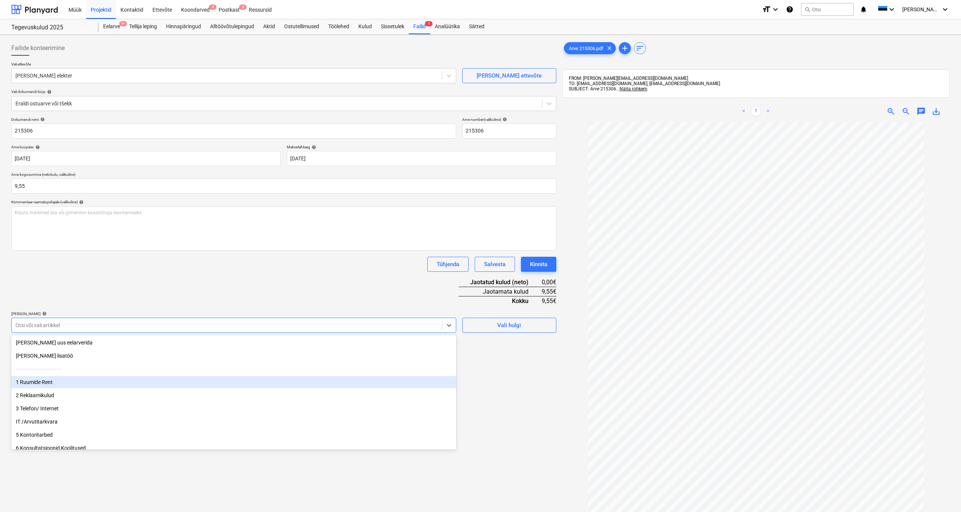
click at [43, 271] on div "1 Ruumide Rent" at bounding box center [233, 382] width 445 height 12
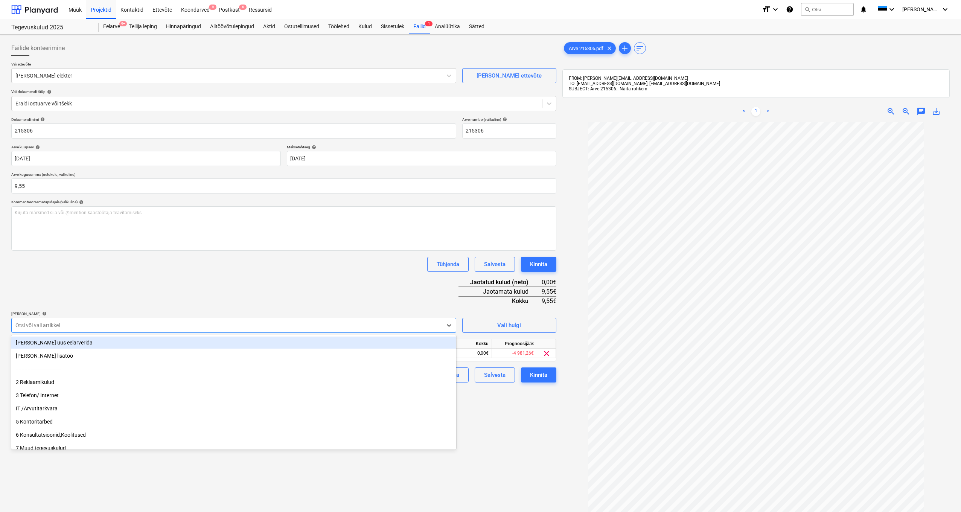
click at [98, 271] on div "Dokumendi nimi help 215306 Arve number (valikuline) help 215306 Arve kuupäev he…" at bounding box center [283, 249] width 545 height 265
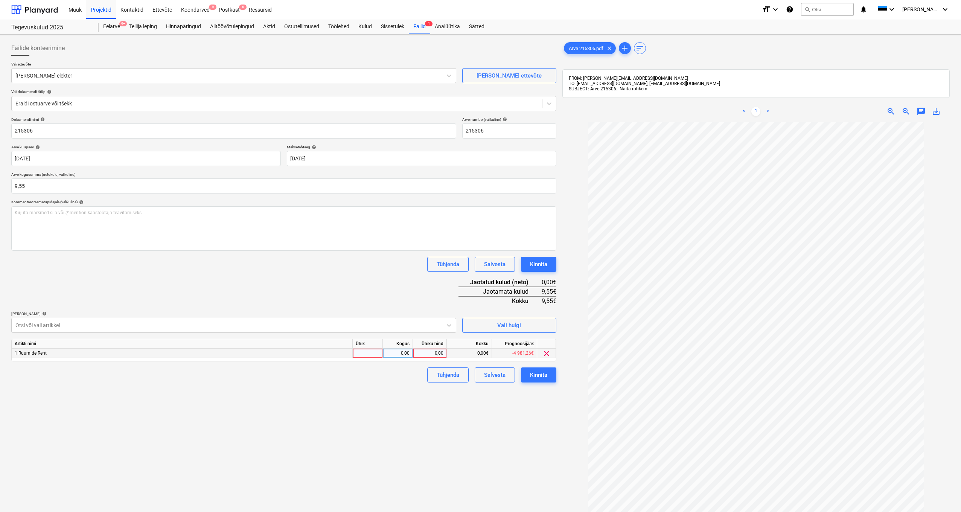
click at [439, 271] on div "0,00" at bounding box center [429, 353] width 27 height 9
type input "9,55"
click at [495, 271] on div "-4 981,26€" at bounding box center [514, 353] width 45 height 9
click at [542, 271] on div "Kinnita" at bounding box center [538, 375] width 17 height 10
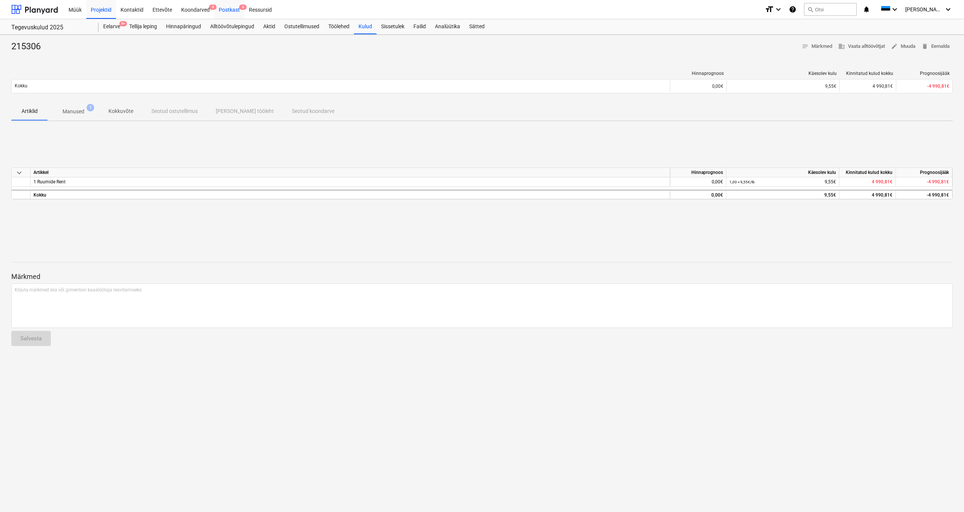
click at [227, 9] on div "Postkast 6" at bounding box center [229, 9] width 30 height 19
